Goal: Transaction & Acquisition: Purchase product/service

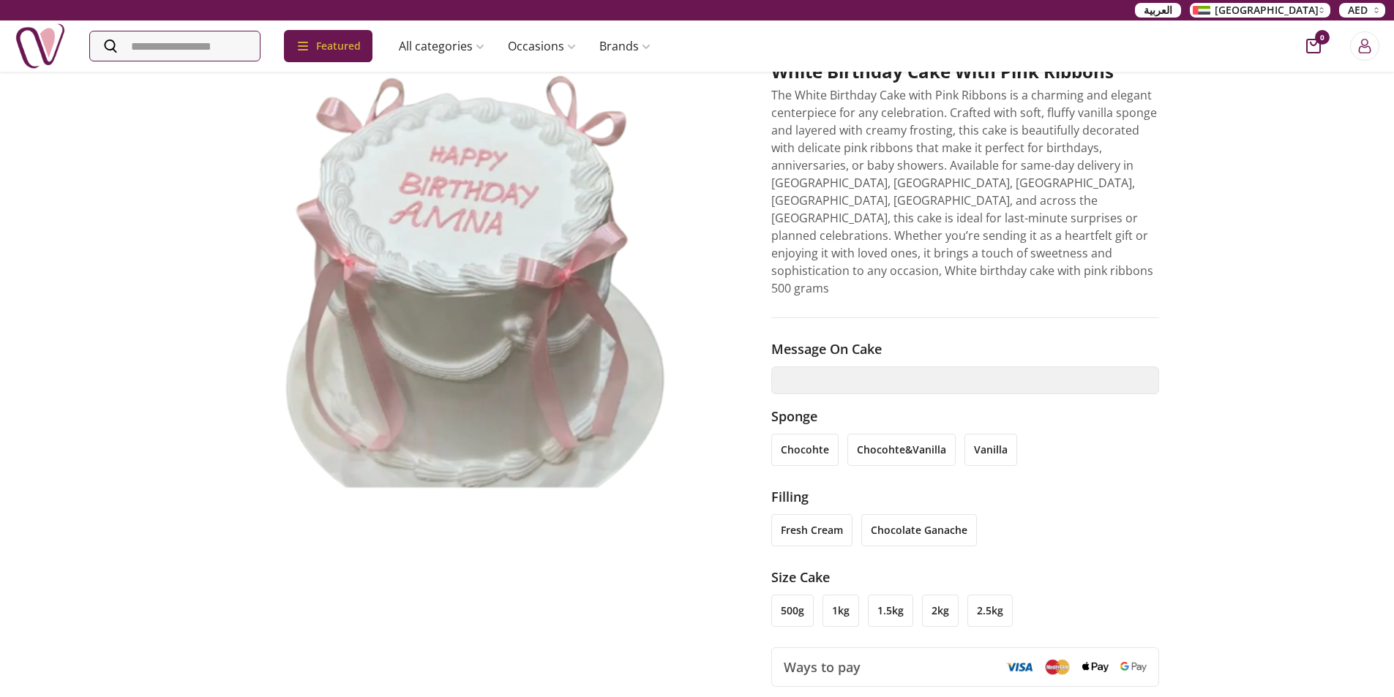
scroll to position [146, 0]
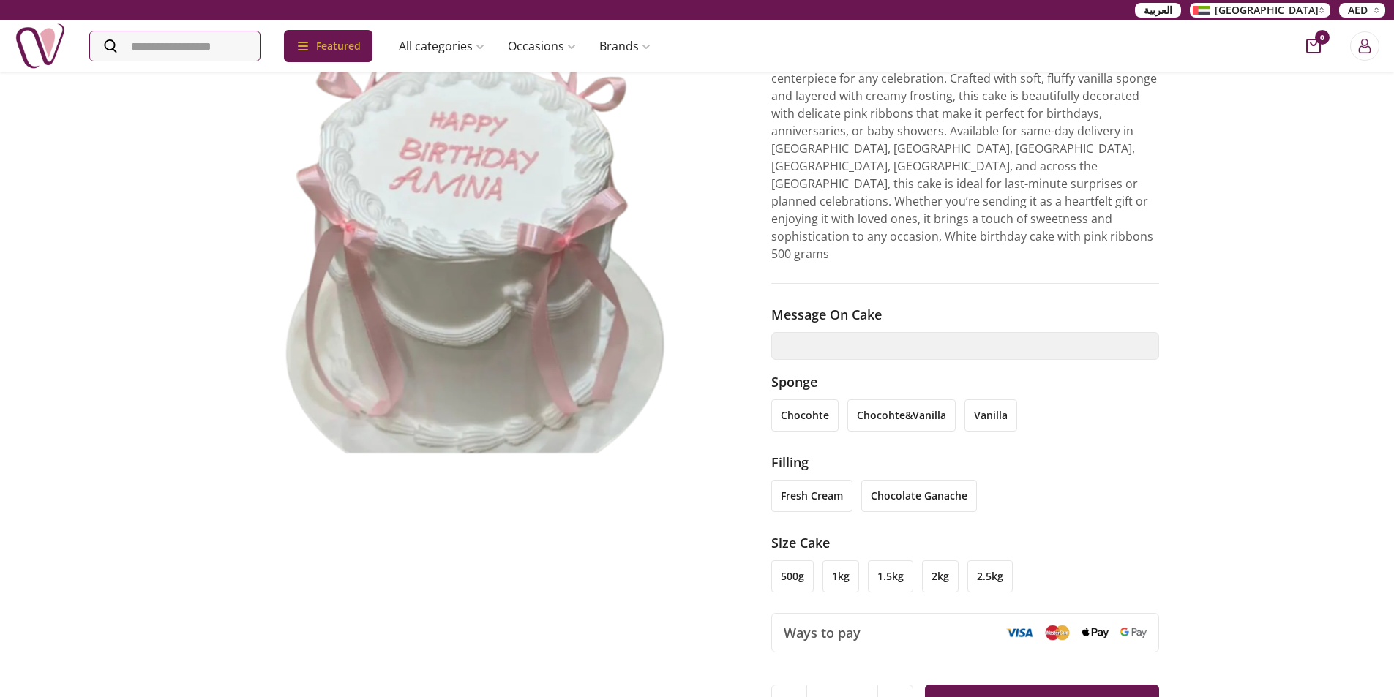
click at [845, 560] on li "1kg" at bounding box center [840, 576] width 37 height 32
drag, startPoint x: 785, startPoint y: 537, endPoint x: 827, endPoint y: 511, distance: 48.9
click at [784, 560] on li "500g" at bounding box center [792, 576] width 42 height 32
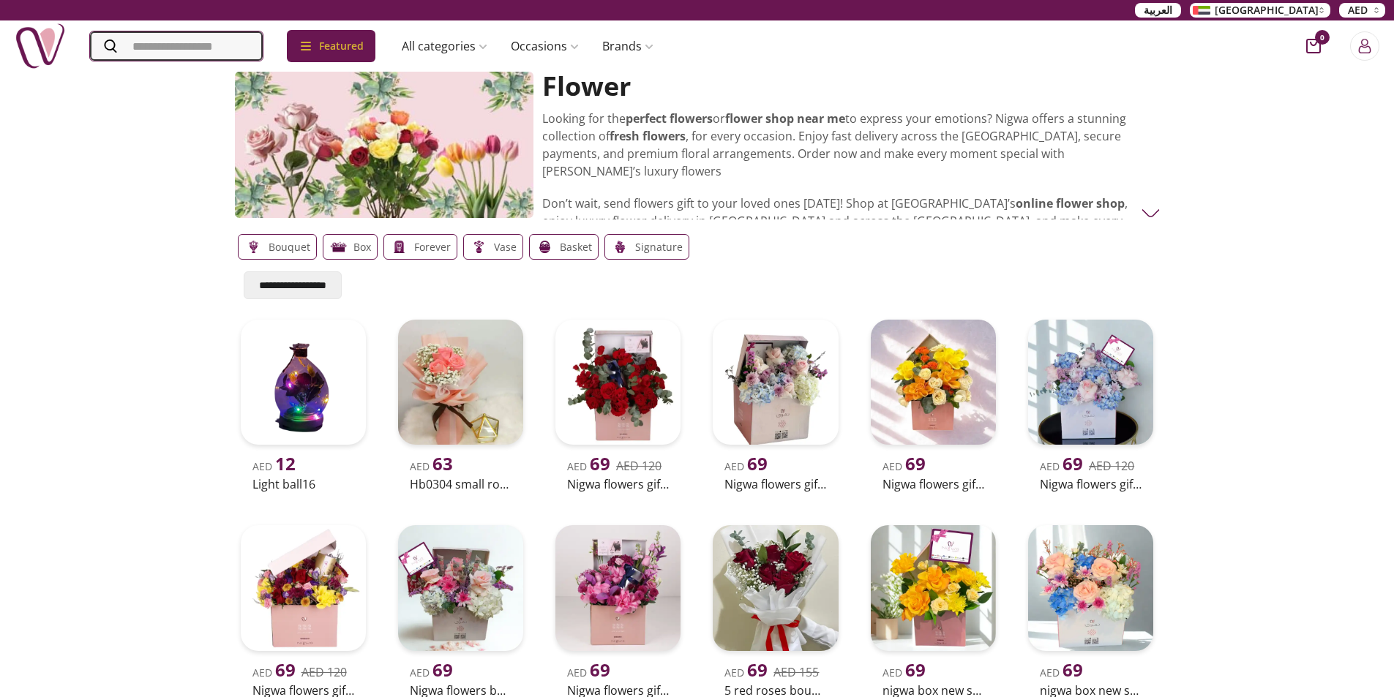
click at [143, 59] on input "Search" at bounding box center [176, 45] width 173 height 29
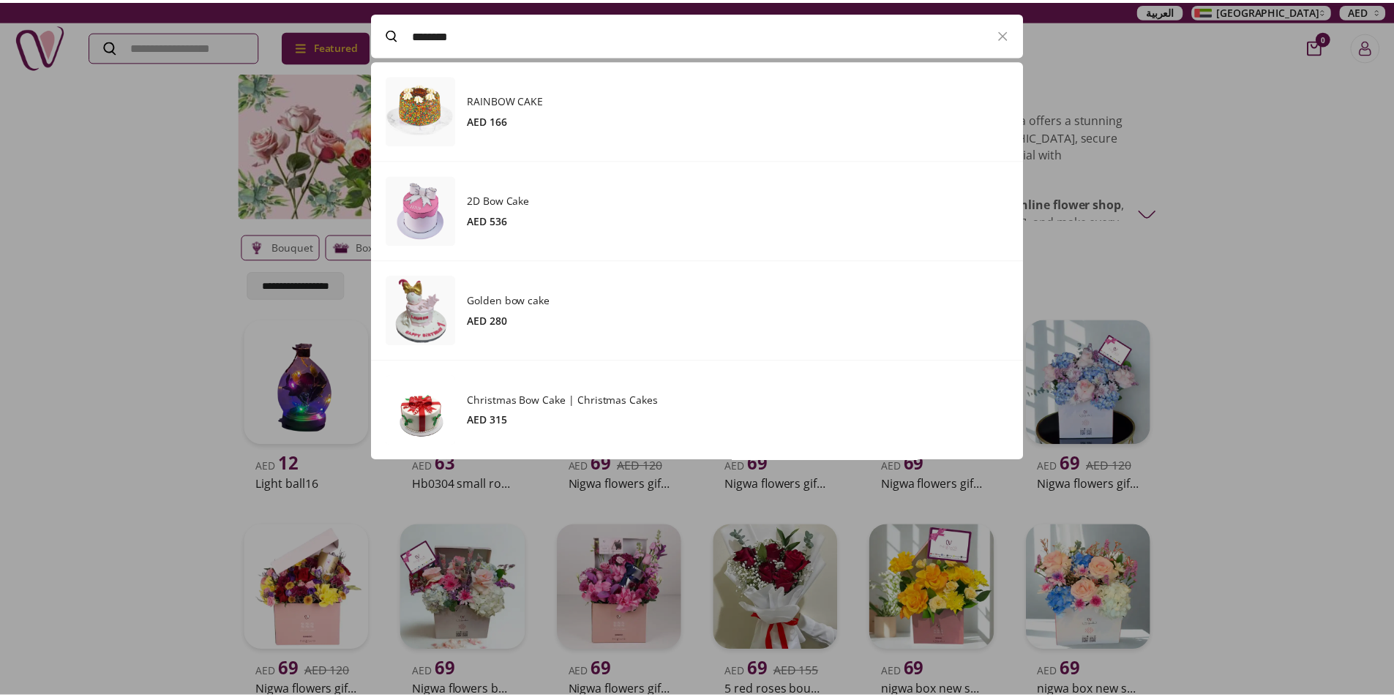
scroll to position [400, 657]
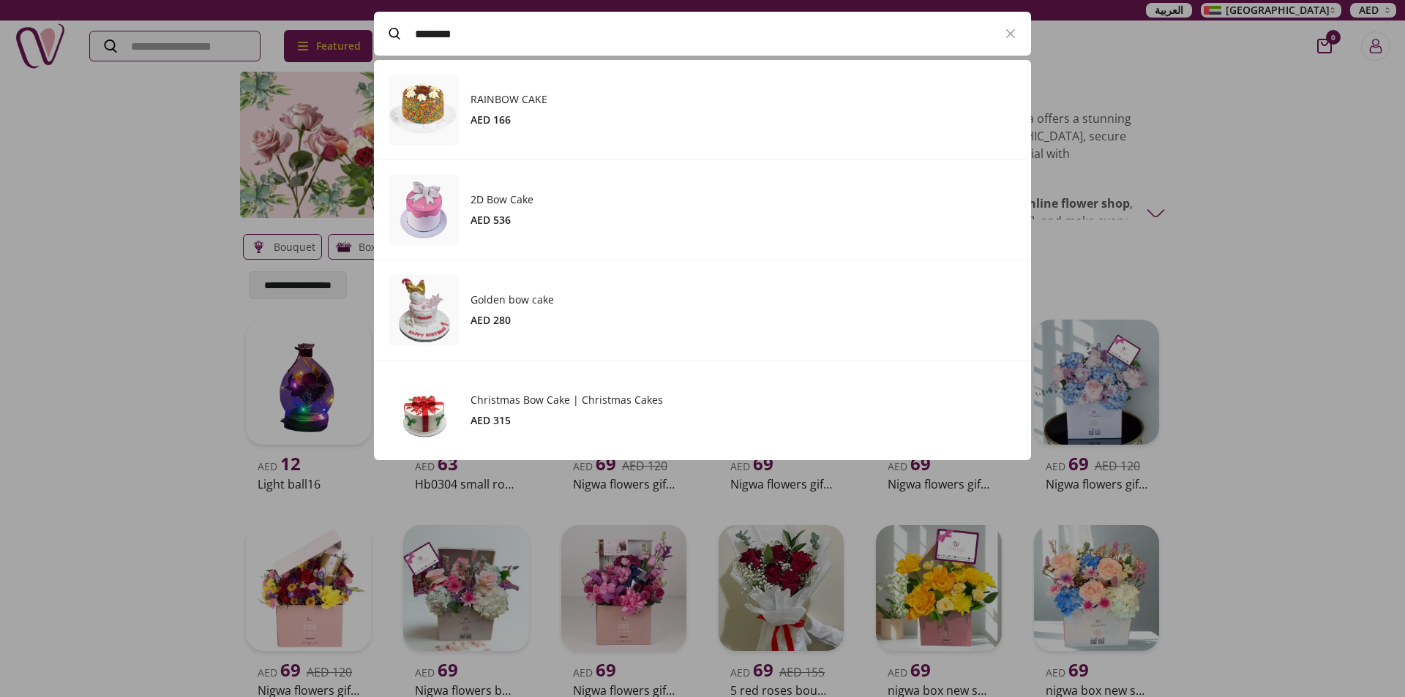
type input "********"
click at [75, 227] on div at bounding box center [702, 348] width 1405 height 697
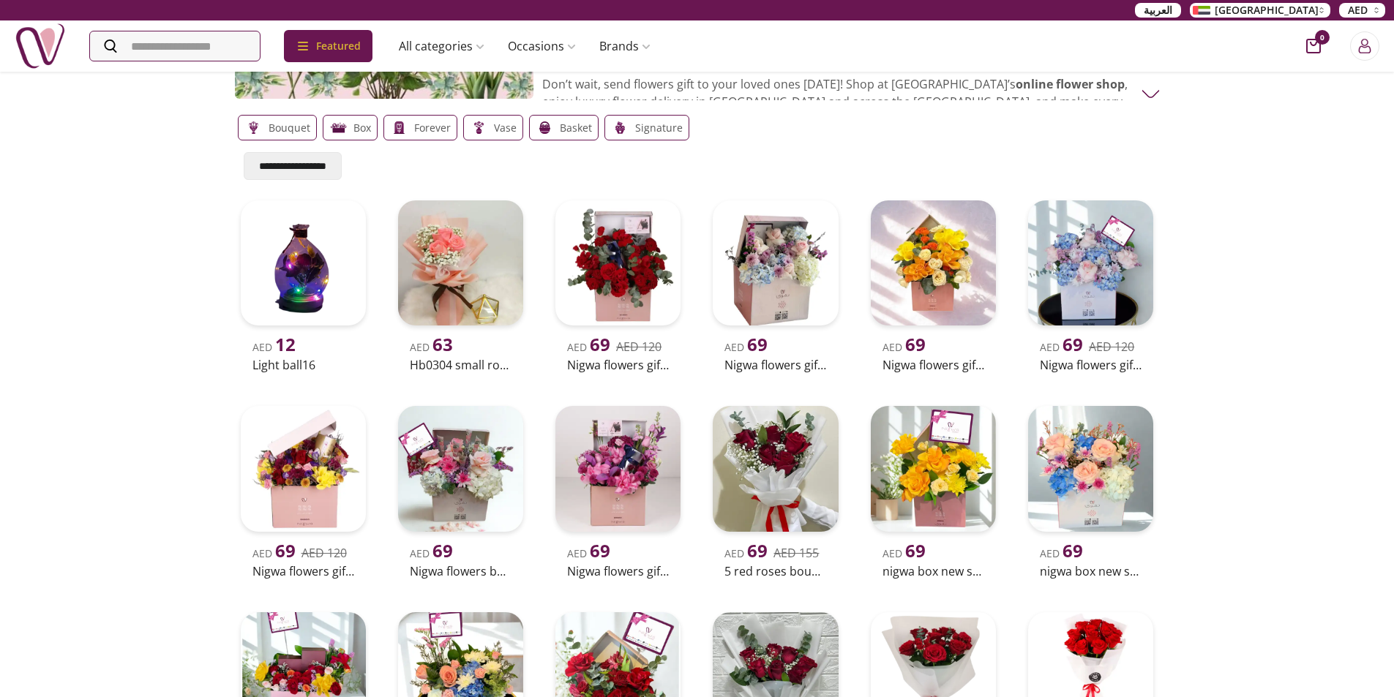
scroll to position [0, 0]
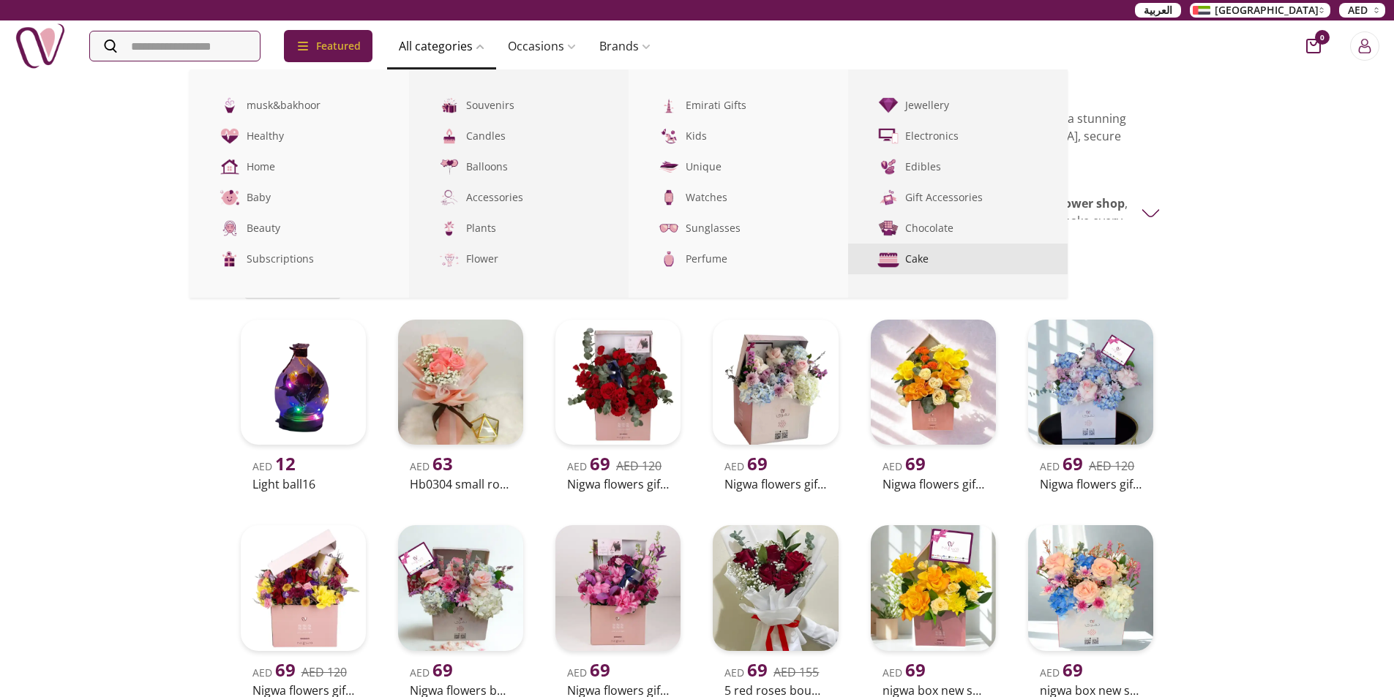
click at [901, 258] on img at bounding box center [889, 259] width 24 height 24
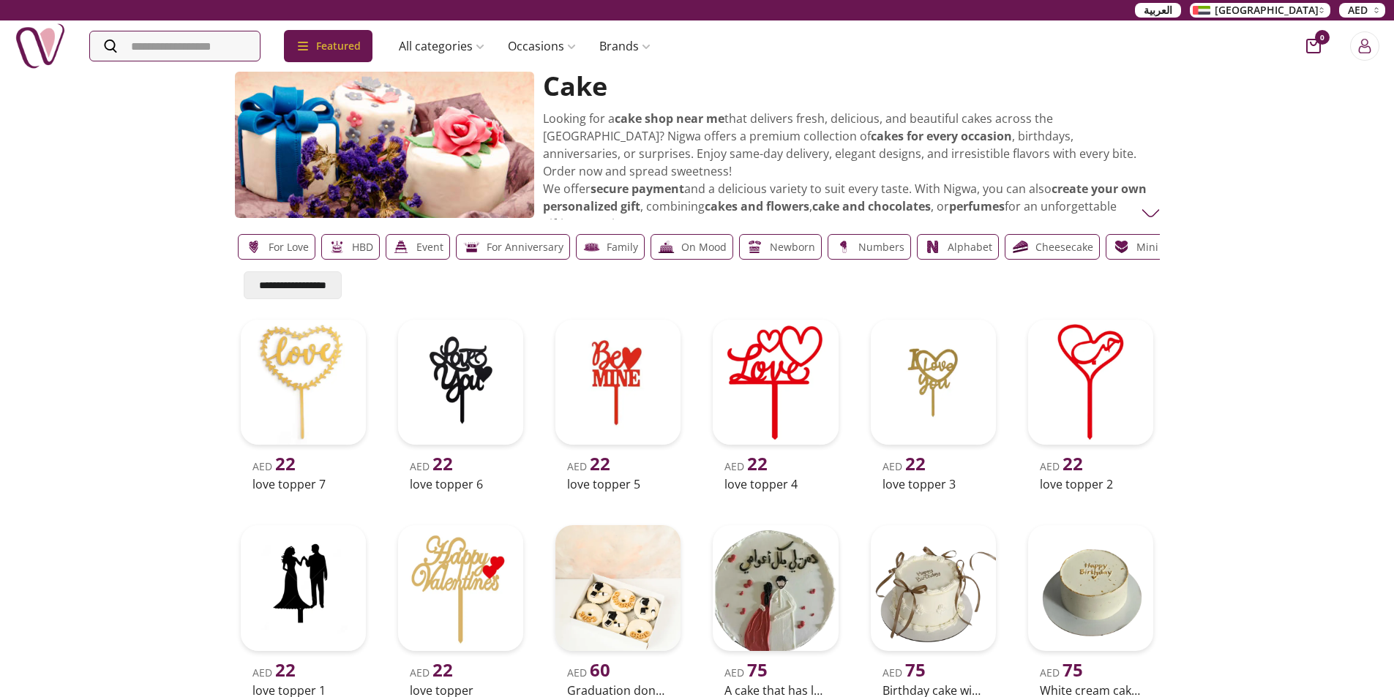
click at [354, 252] on p "HBD" at bounding box center [362, 248] width 21 height 18
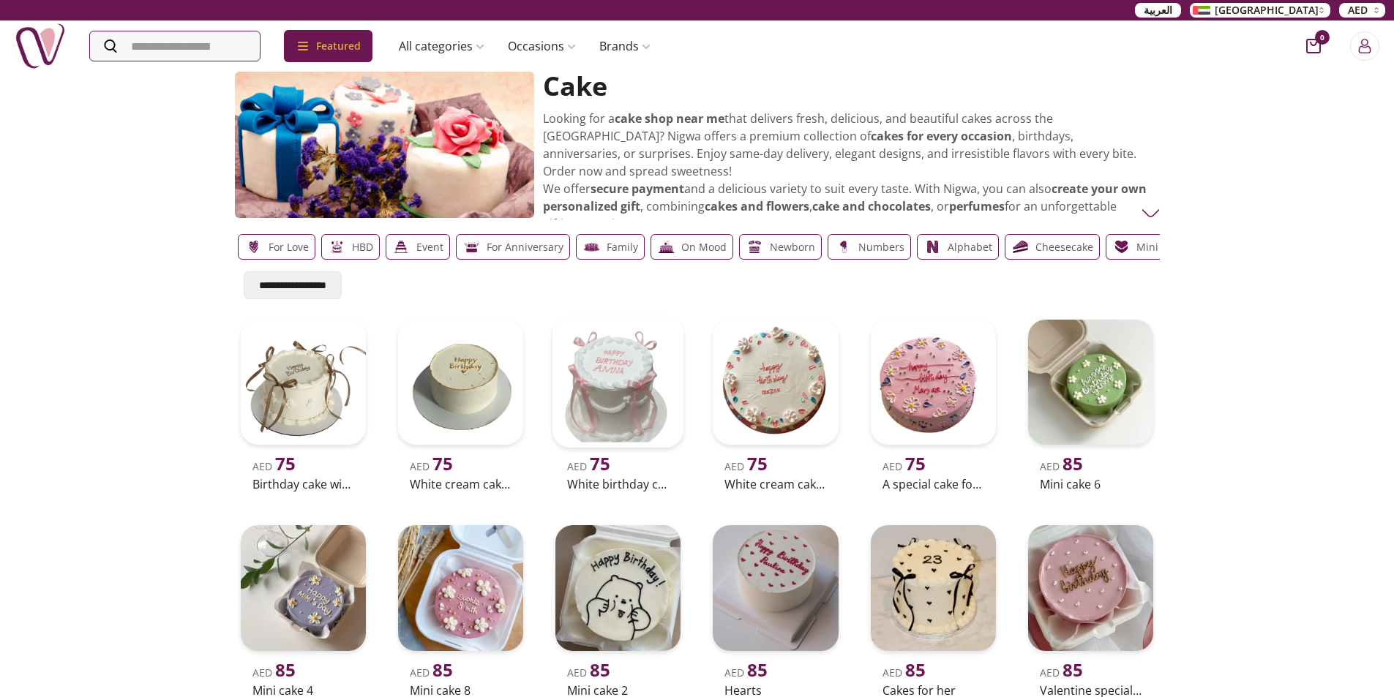
click at [648, 391] on img at bounding box center [618, 383] width 132 height 132
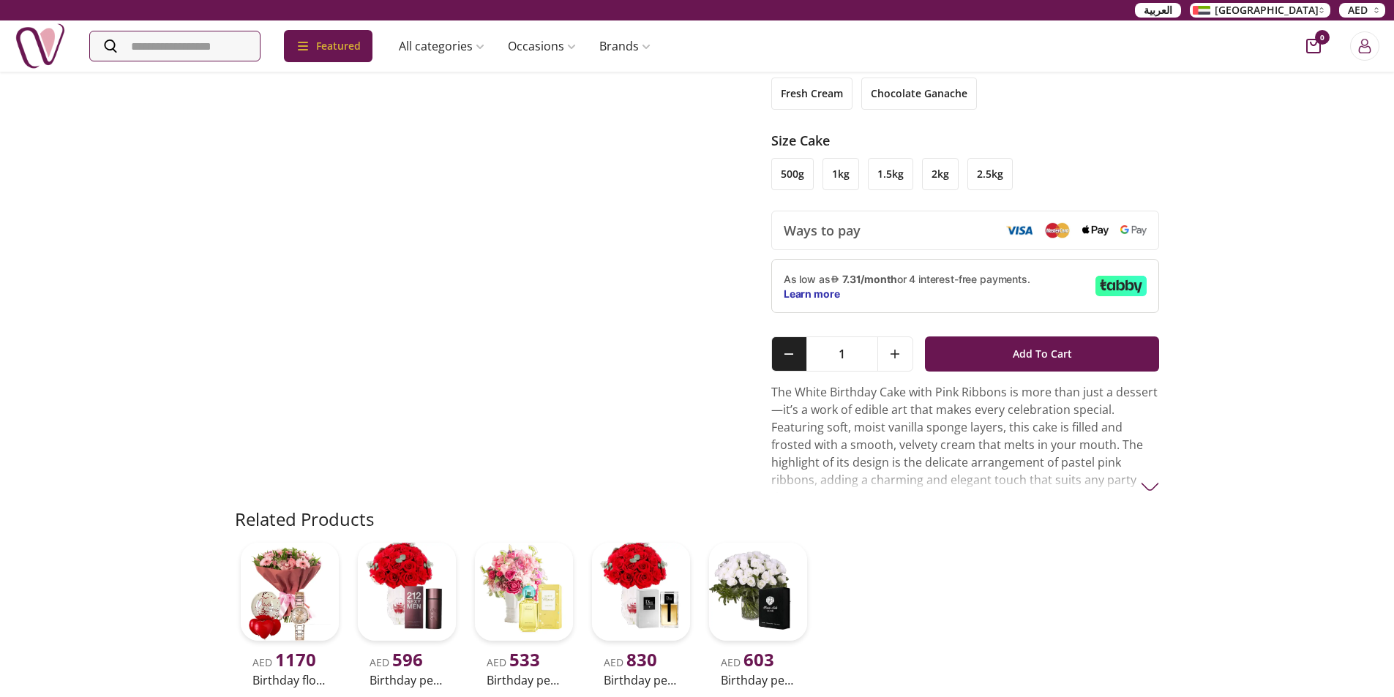
scroll to position [585, 0]
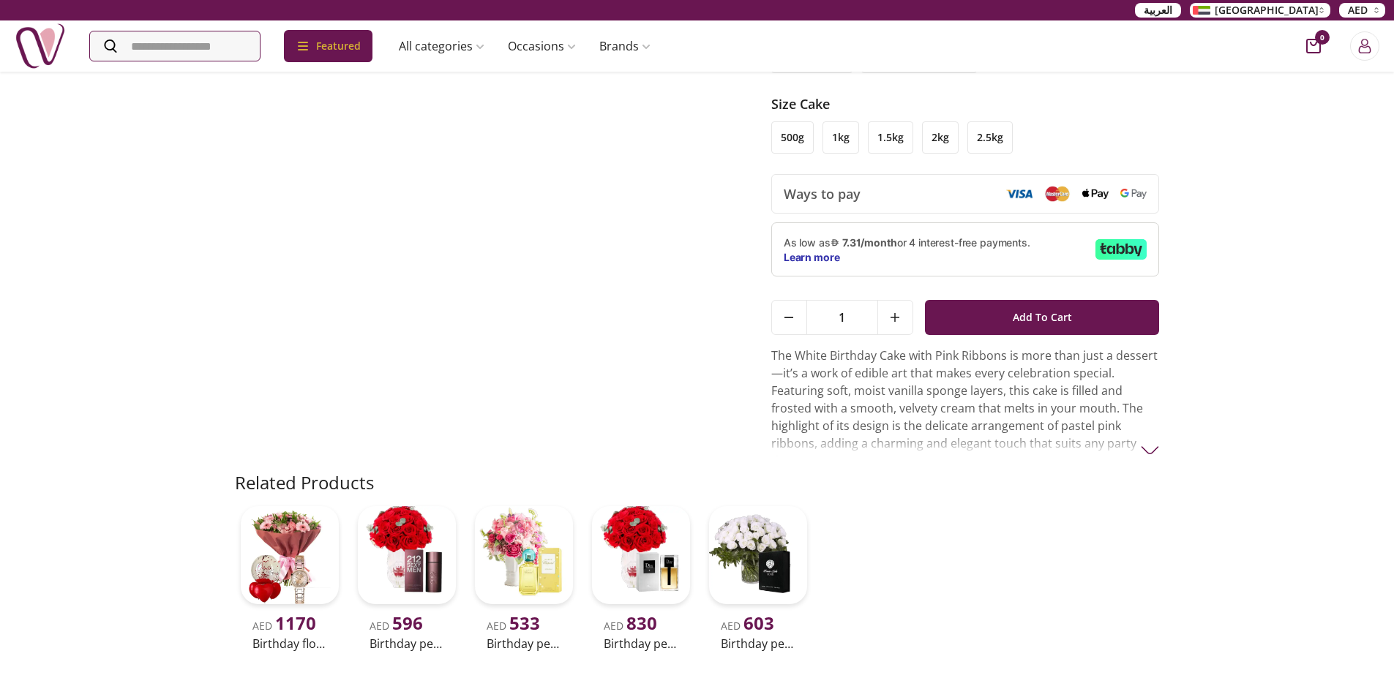
click at [1145, 441] on img at bounding box center [1150, 450] width 18 height 18
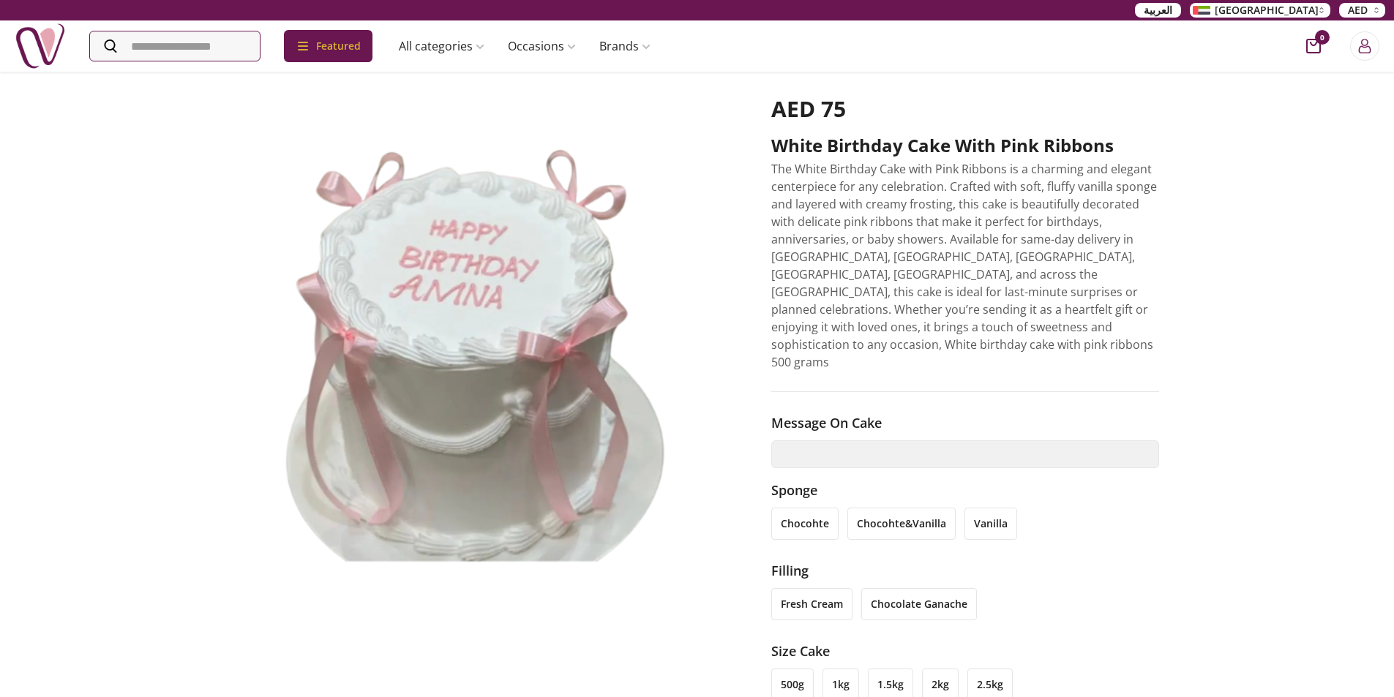
scroll to position [0, 0]
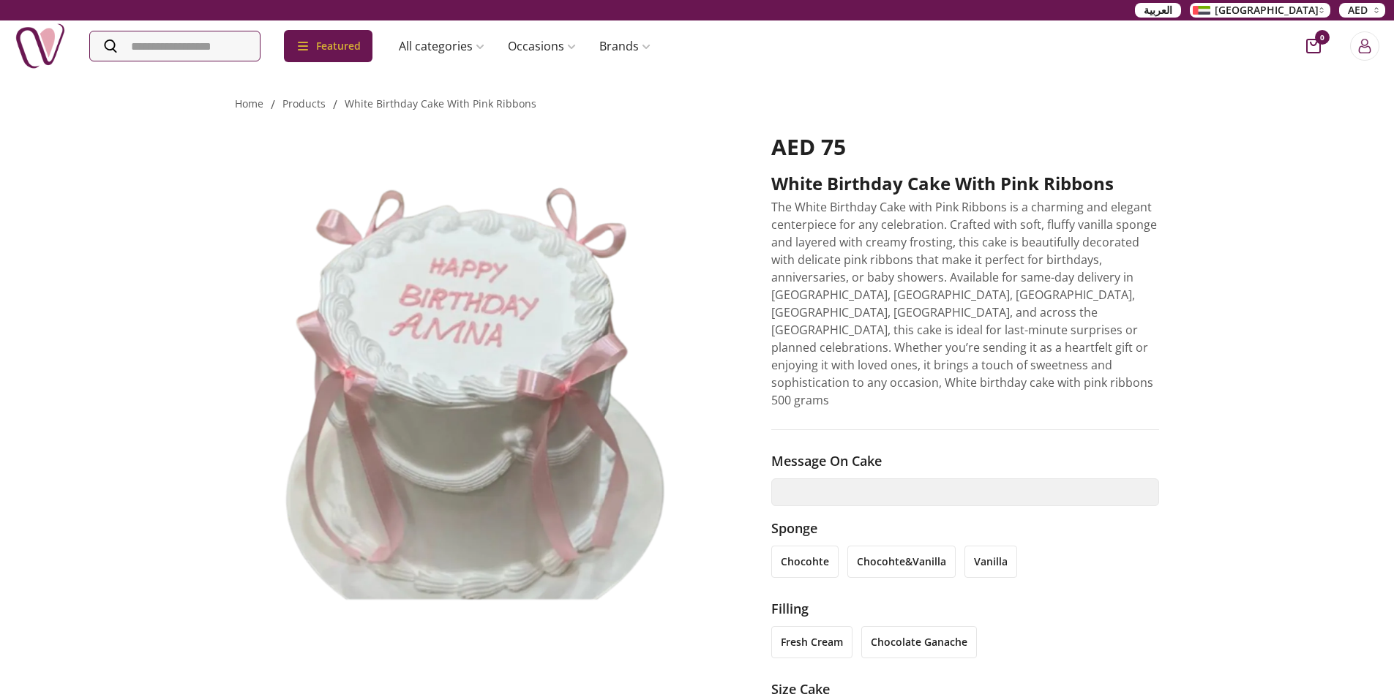
click at [1370, 9] on span "AED" at bounding box center [1357, 10] width 31 height 15
click at [1355, 40] on button "Login" at bounding box center [1364, 45] width 29 height 29
click at [869, 181] on icon "Close panel" at bounding box center [867, 187] width 15 height 15
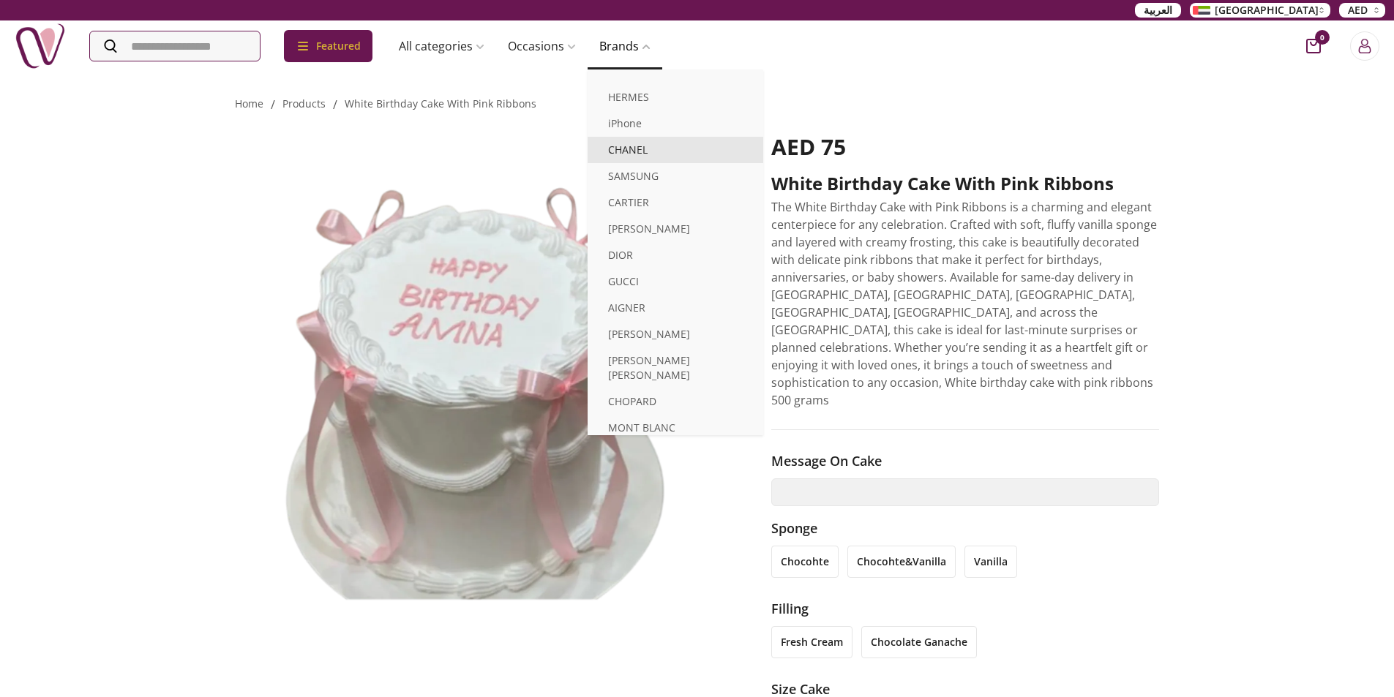
click at [684, 154] on link "CHANEL" at bounding box center [676, 150] width 176 height 26
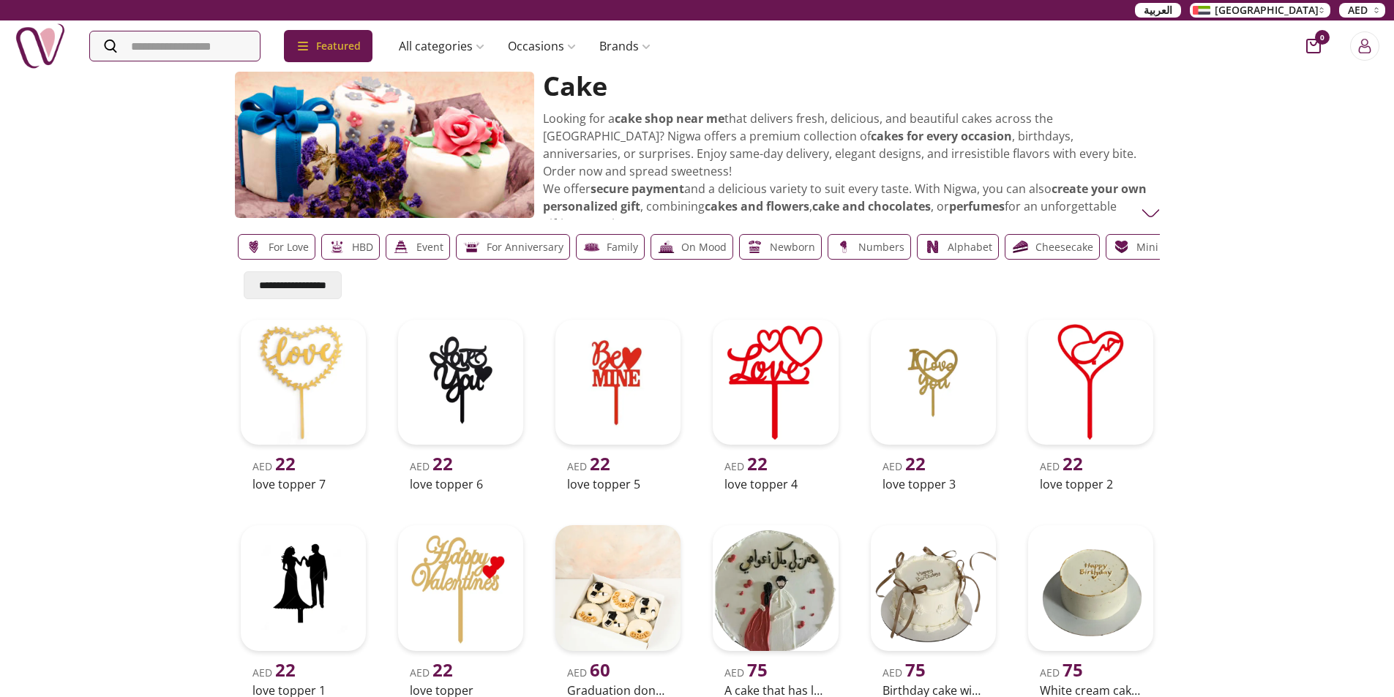
click at [434, 260] on div "For love HBD Event For Anniversary Family On mood Newborn Numbers Alphabet Chee…" at bounding box center [697, 246] width 925 height 37
click at [421, 250] on p "Event" at bounding box center [426, 248] width 27 height 18
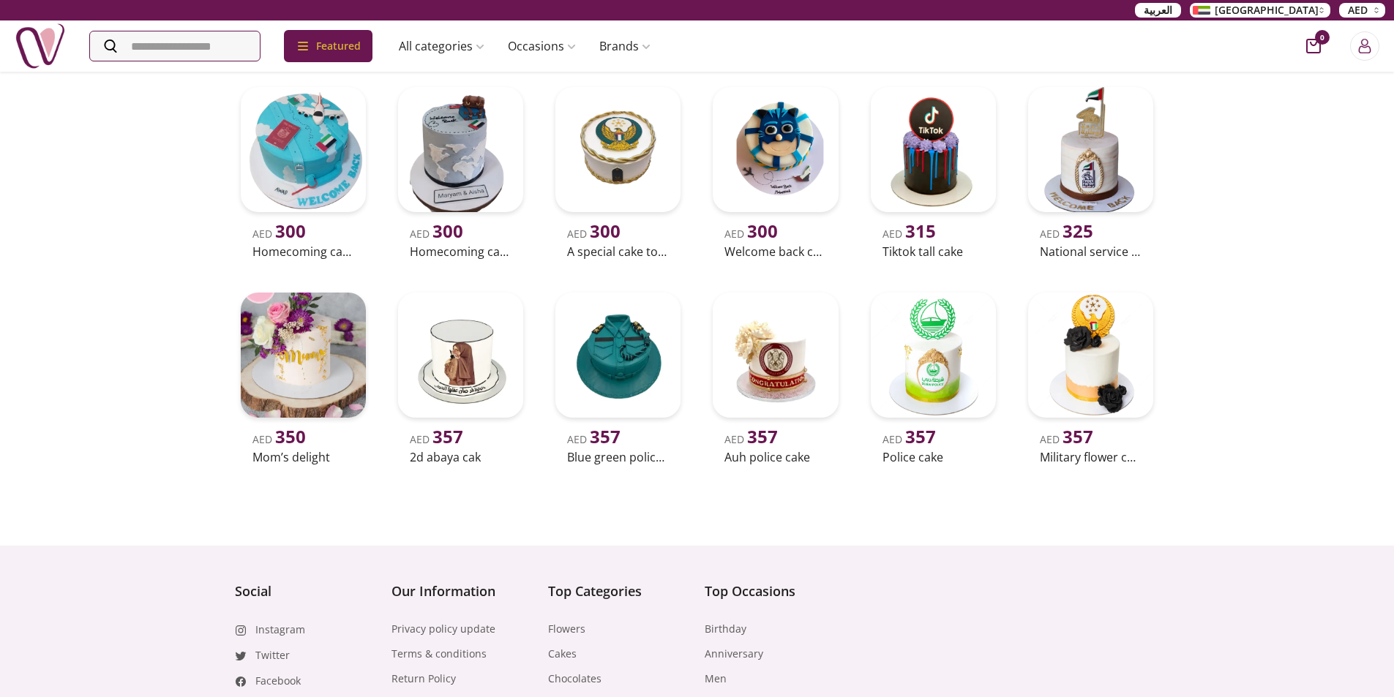
scroll to position [659, 0]
